Goal: Complete application form

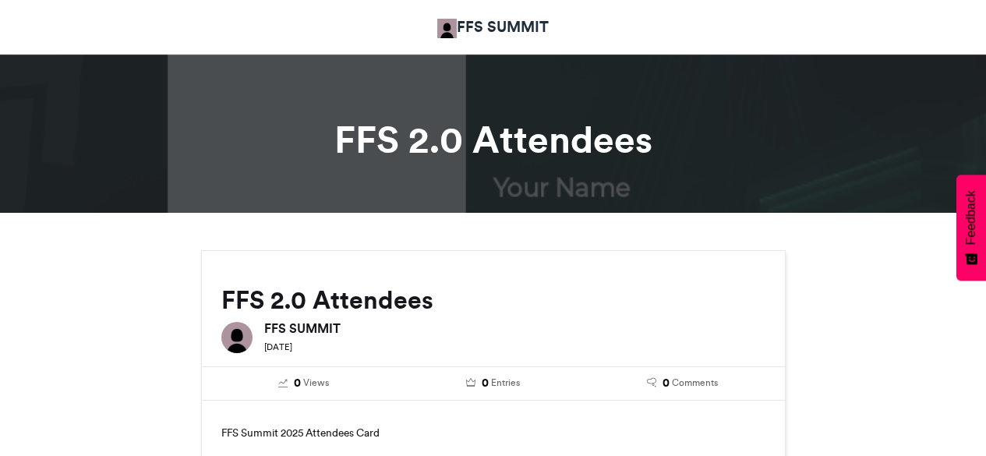
scroll to position [973, 0]
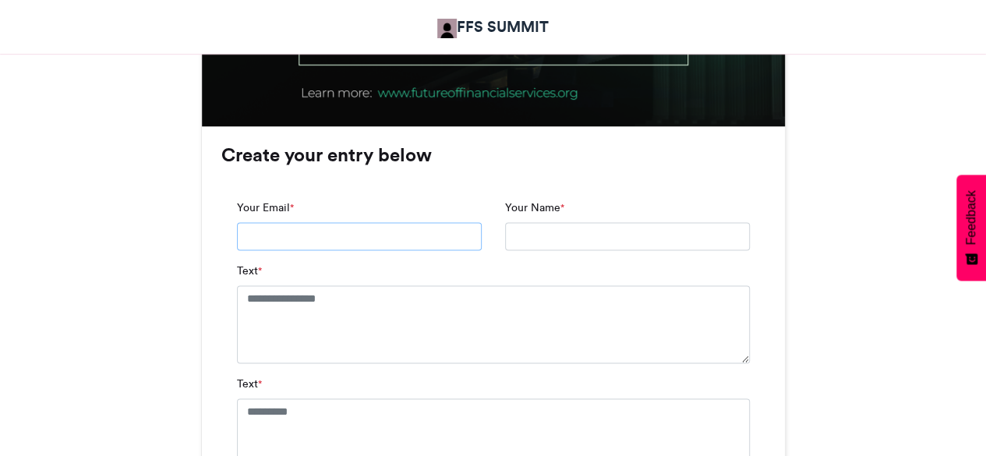
click at [386, 231] on input "Your Email *" at bounding box center [359, 236] width 245 height 28
type input "**********"
click at [390, 320] on textarea "Text *" at bounding box center [493, 324] width 513 height 78
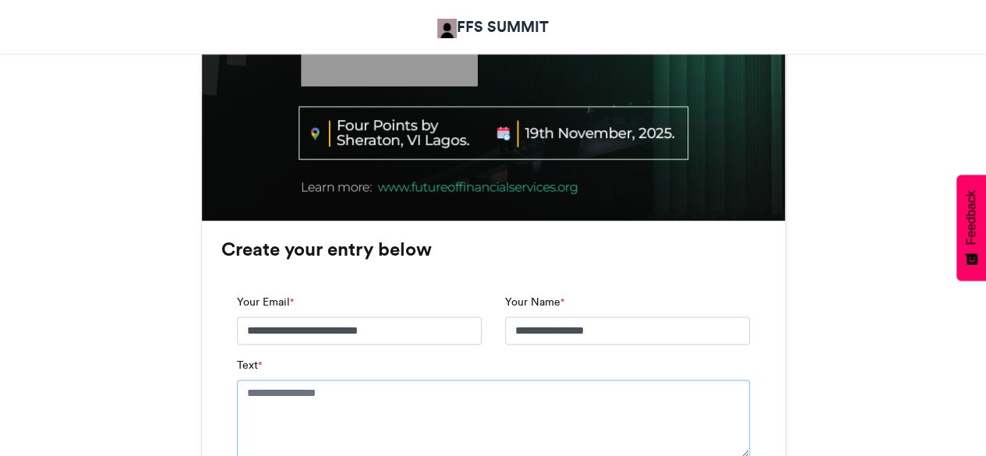
scroll to position [888, 0]
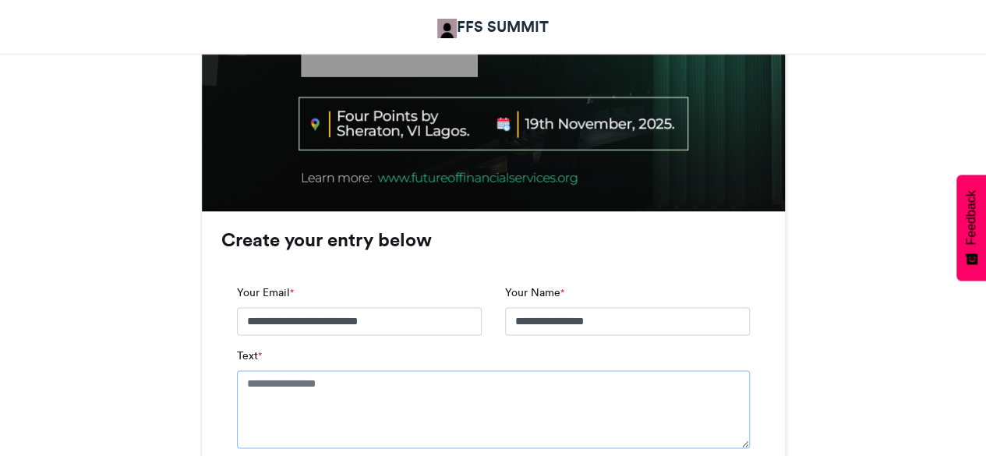
click at [351, 405] on textarea "Text *" at bounding box center [493, 409] width 513 height 78
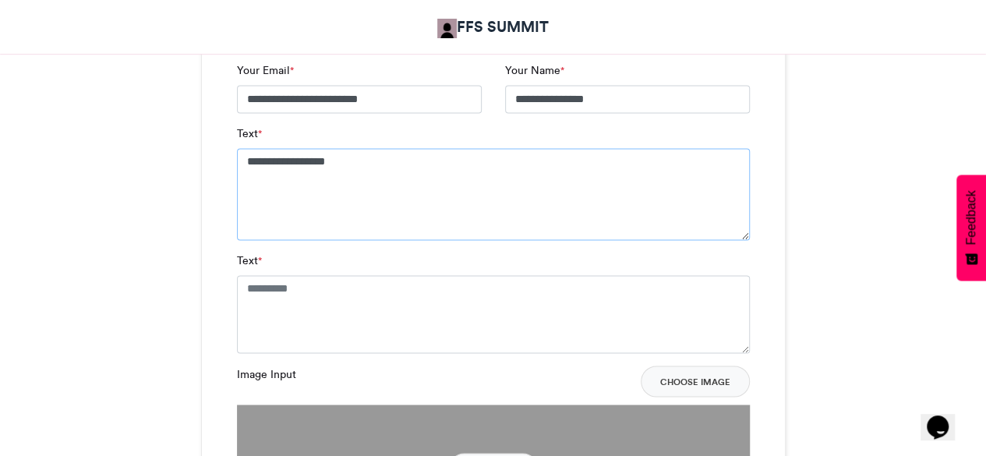
scroll to position [1109, 0]
type textarea "**********"
click at [321, 327] on textarea "Text *" at bounding box center [493, 315] width 513 height 78
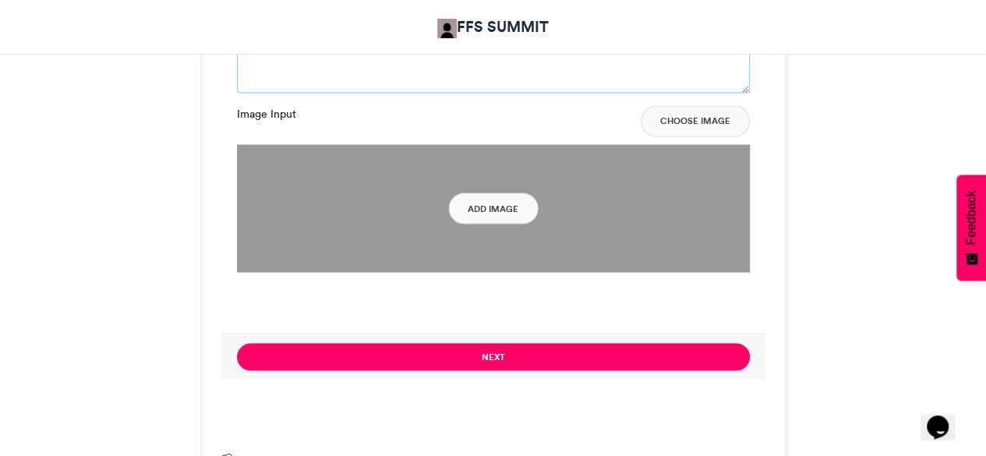
scroll to position [1387, 0]
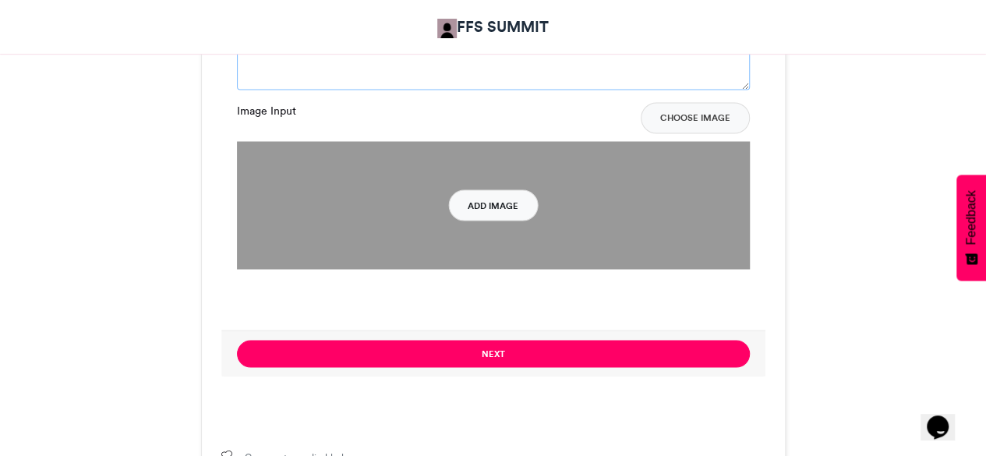
type textarea "**********"
click at [489, 205] on button "Add Image" at bounding box center [493, 204] width 90 height 31
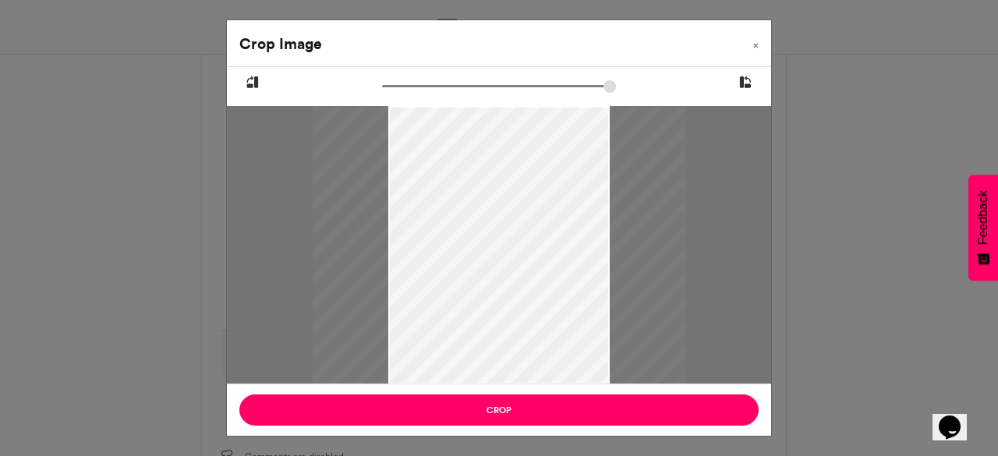
type input "******"
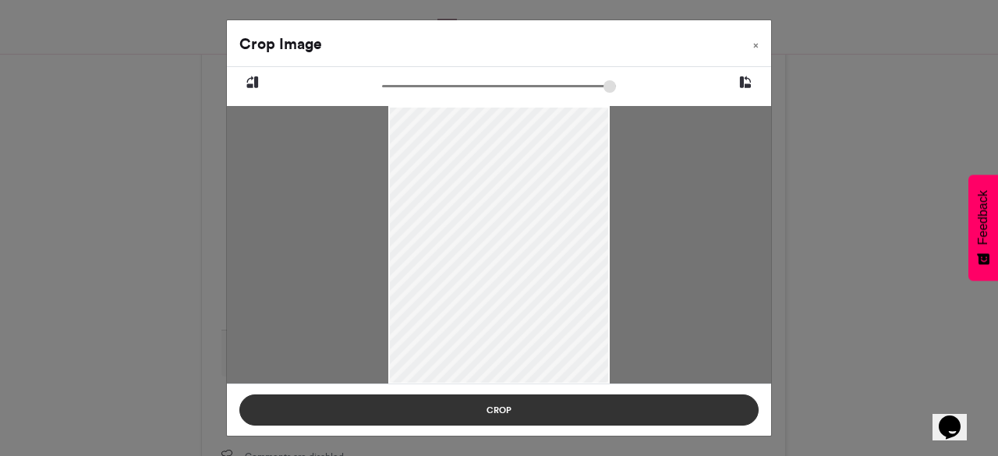
click at [502, 414] on button "Crop" at bounding box center [498, 409] width 519 height 31
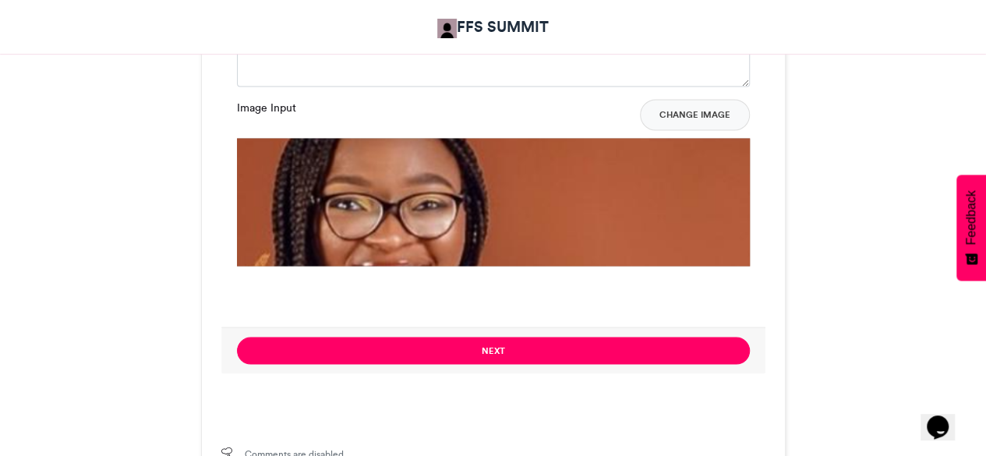
scroll to position [1392, 0]
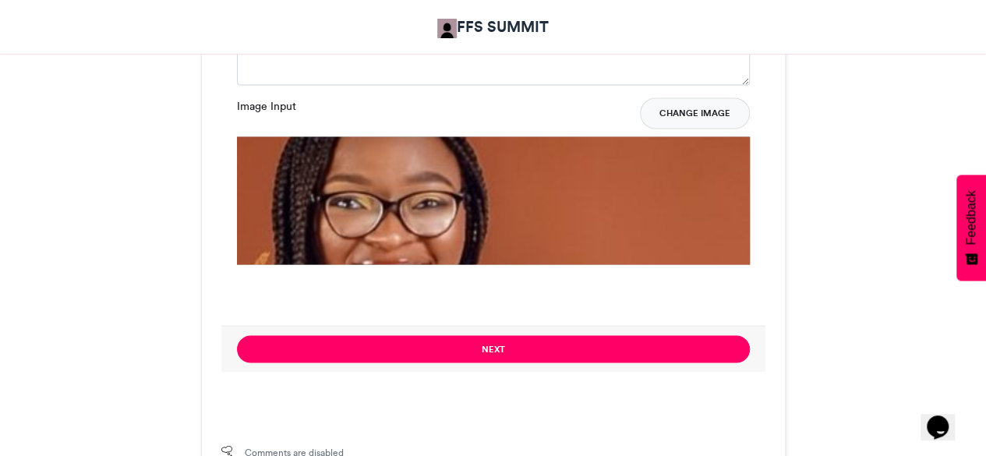
click at [675, 107] on button "Change Image" at bounding box center [695, 112] width 110 height 31
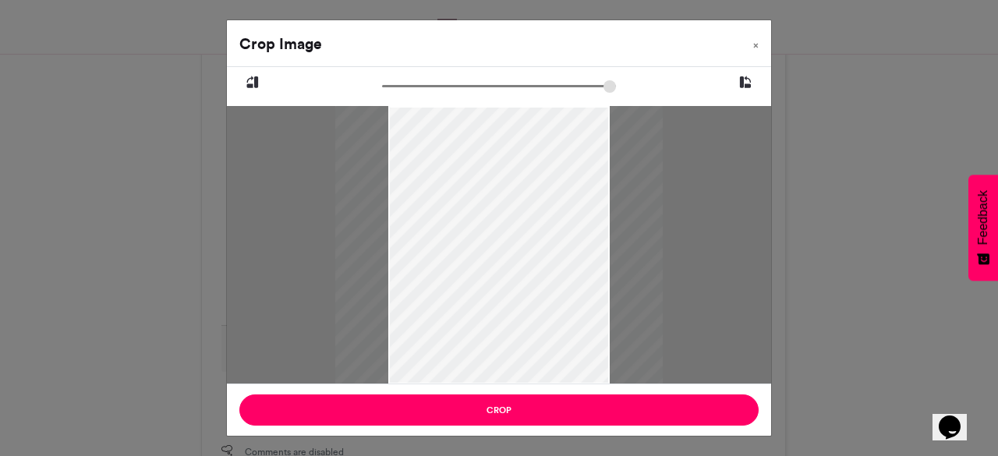
click at [453, 88] on input "zoom" at bounding box center [499, 86] width 234 height 15
type input "*****"
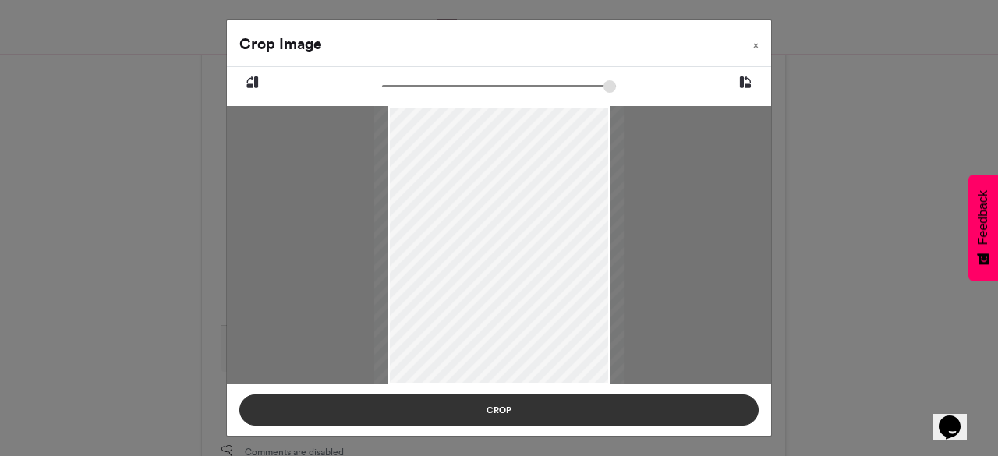
click at [550, 410] on button "Crop" at bounding box center [498, 409] width 519 height 31
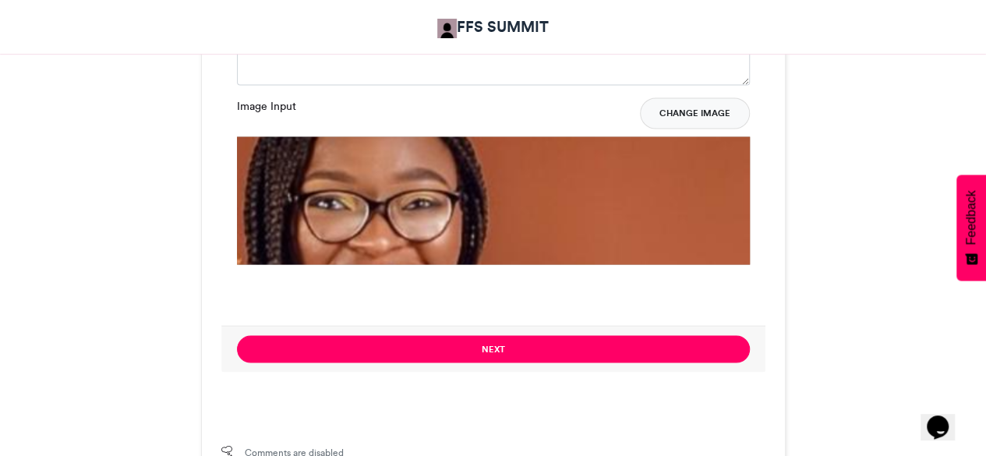
click at [686, 112] on button "Change Image" at bounding box center [695, 112] width 110 height 31
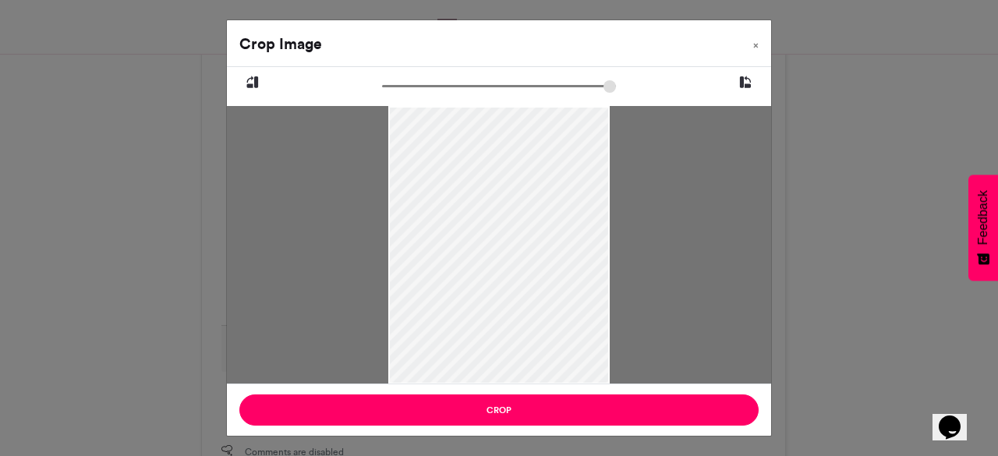
click at [751, 79] on icon at bounding box center [745, 82] width 14 height 20
type input "******"
click at [751, 79] on icon at bounding box center [745, 82] width 14 height 20
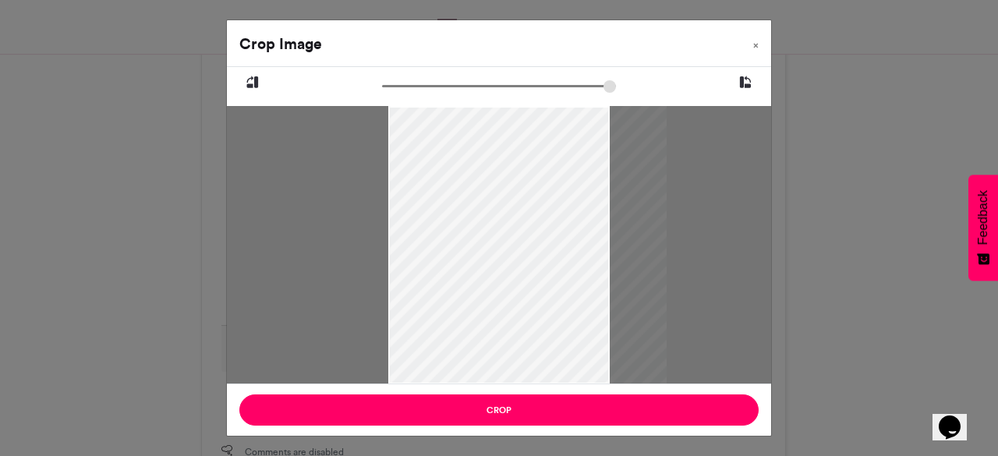
click at [751, 79] on icon at bounding box center [745, 82] width 14 height 20
drag, startPoint x: 417, startPoint y: 245, endPoint x: 507, endPoint y: 322, distance: 118.3
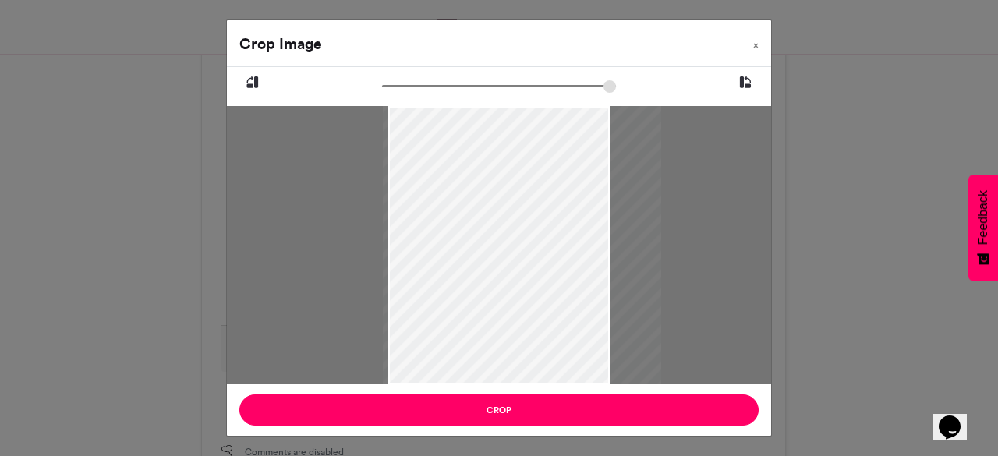
click at [507, 322] on div at bounding box center [522, 321] width 278 height 603
drag, startPoint x: 507, startPoint y: 322, endPoint x: 521, endPoint y: 298, distance: 28.3
click at [521, 298] on div at bounding box center [527, 297] width 278 height 603
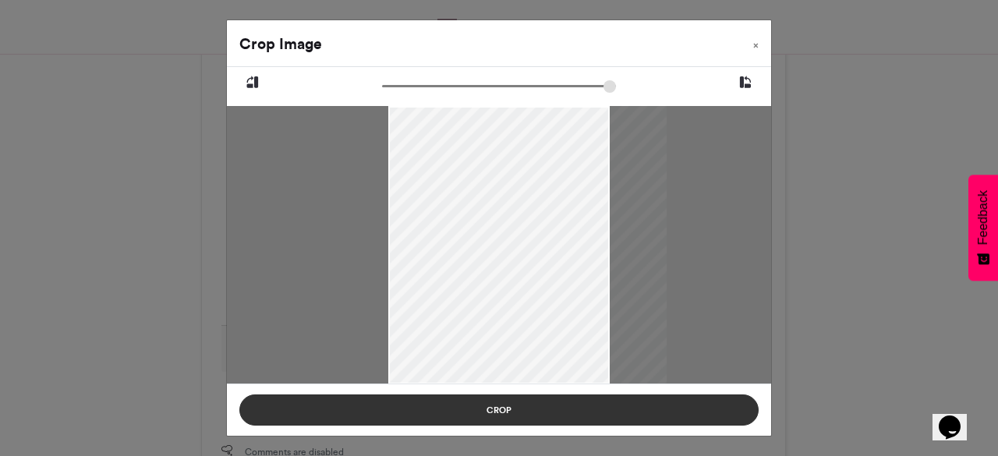
click at [553, 413] on button "Crop" at bounding box center [498, 409] width 519 height 31
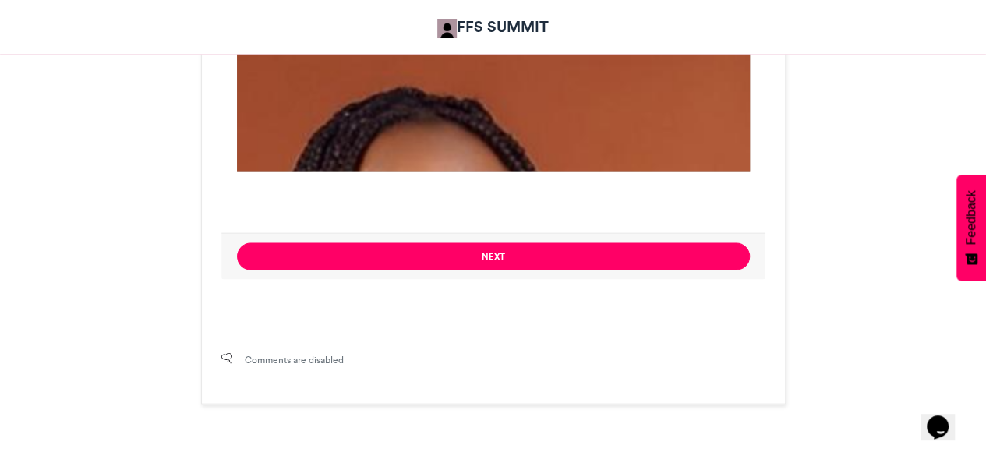
scroll to position [1557, 0]
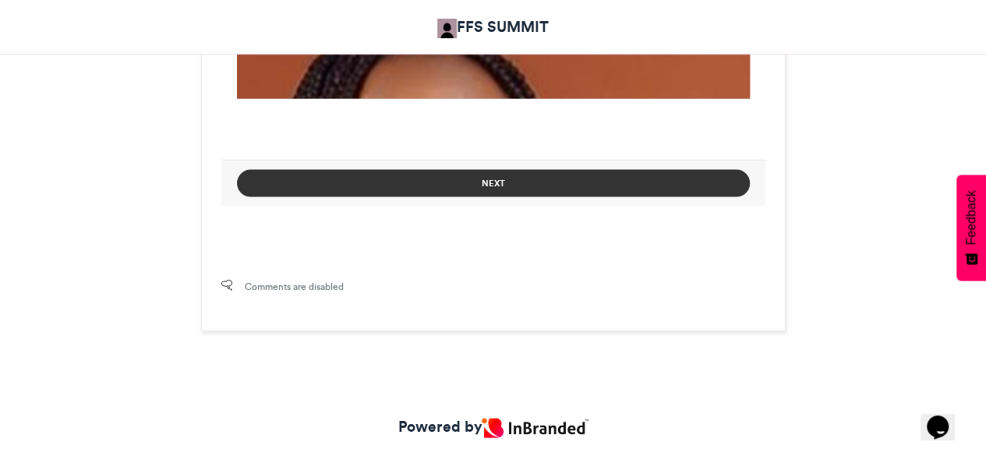
click at [475, 182] on button "Next" at bounding box center [493, 183] width 513 height 27
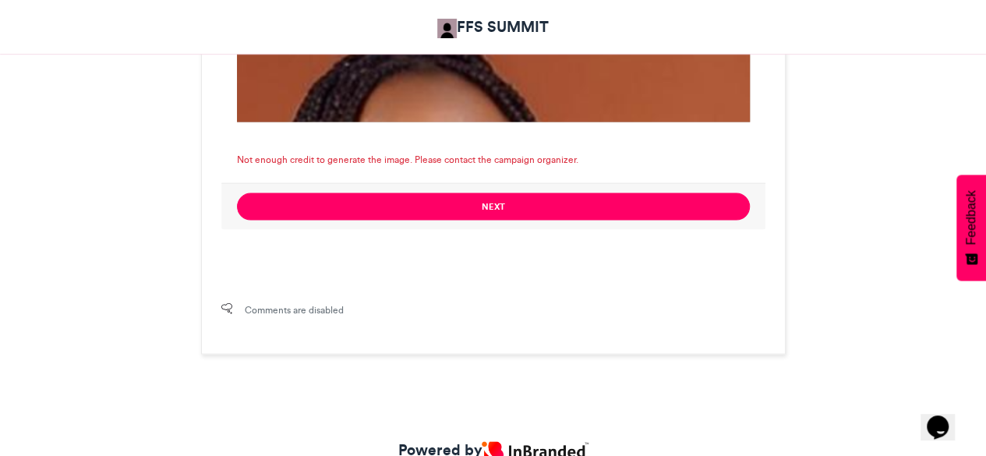
scroll to position [1601, 0]
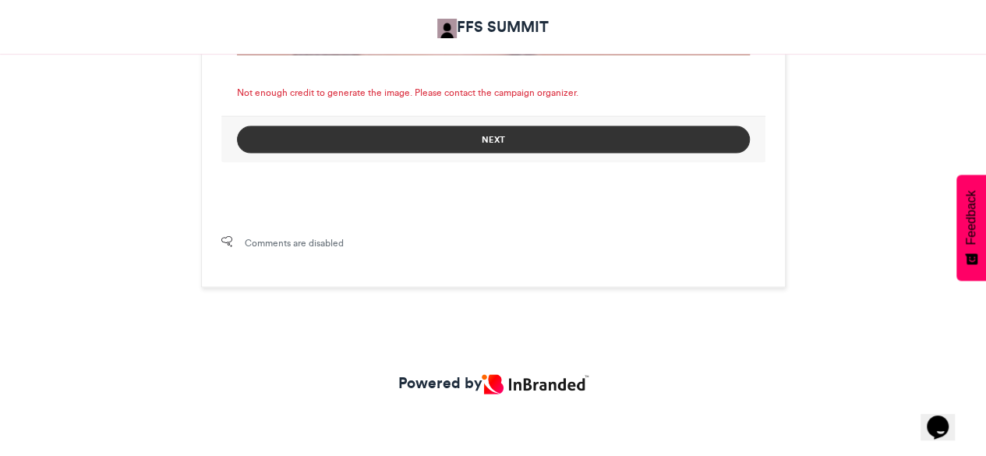
click at [444, 136] on button "Next" at bounding box center [493, 139] width 513 height 27
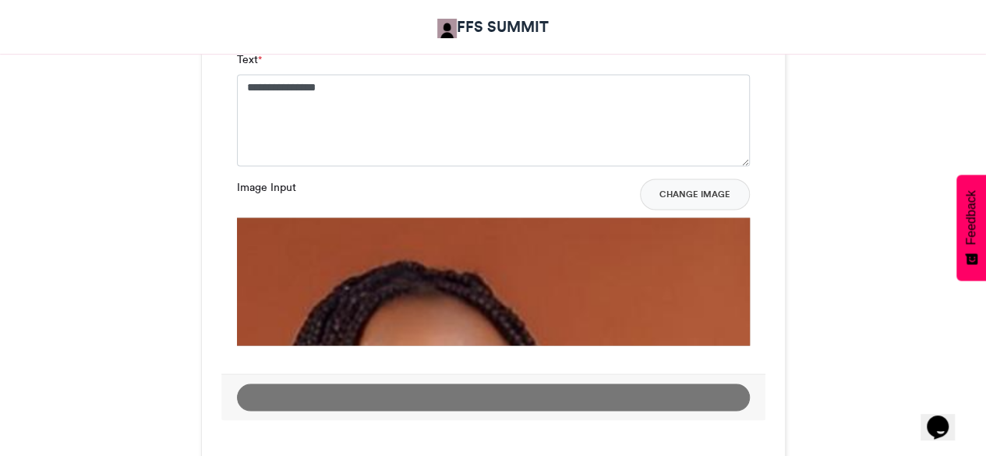
scroll to position [1309, 0]
